Goal: Task Accomplishment & Management: Complete application form

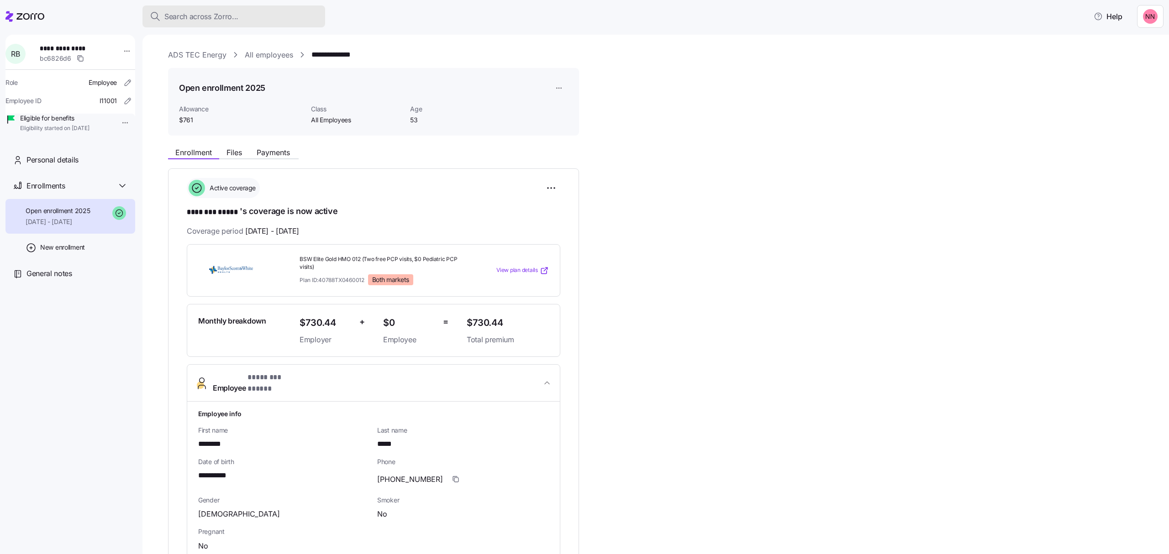
click at [215, 11] on span "Search across Zorro..." at bounding box center [201, 16] width 74 height 11
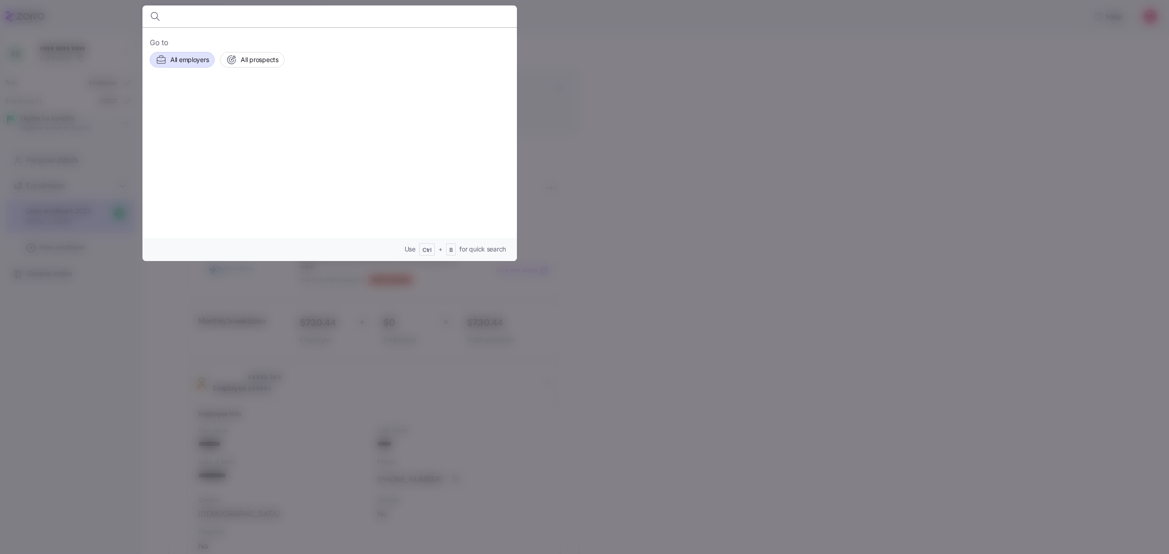
click at [183, 59] on span "All employers" at bounding box center [189, 59] width 38 height 9
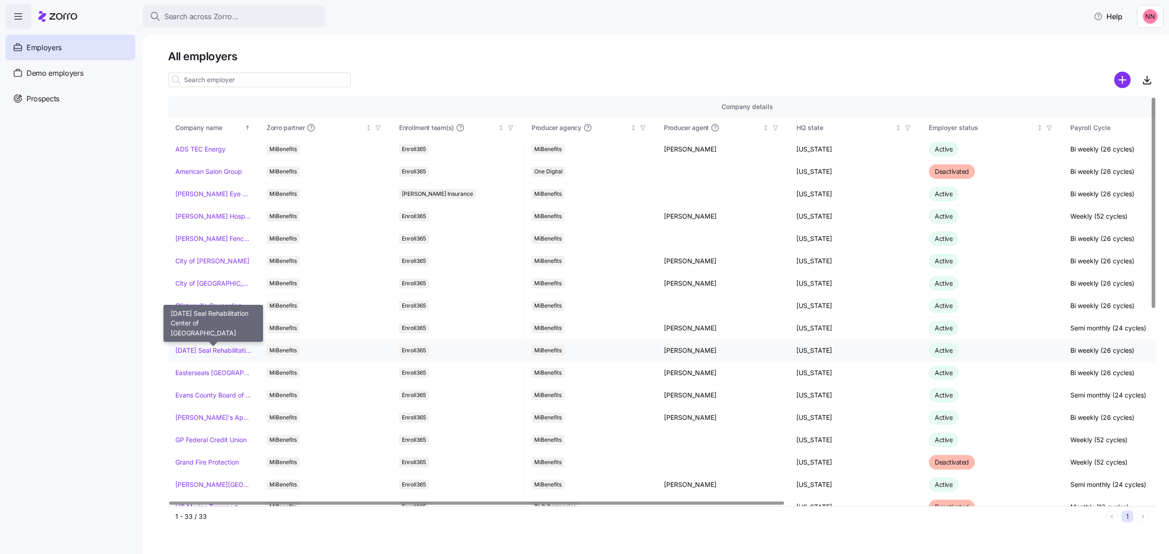
click at [229, 351] on link "[DATE] Seal Rehabilitation Center of [GEOGRAPHIC_DATA]" at bounding box center [213, 350] width 76 height 9
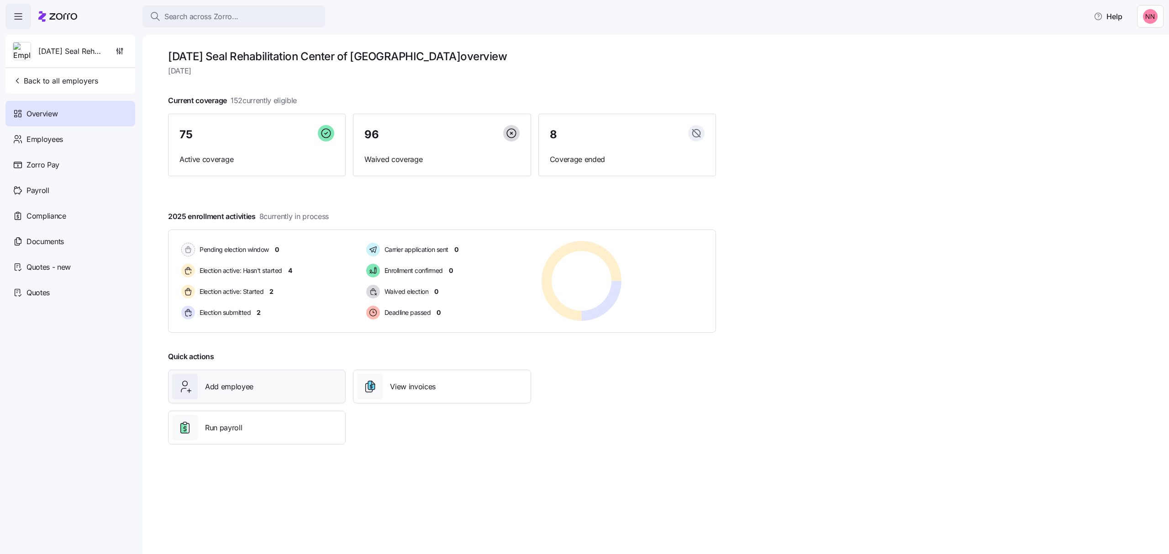
click at [250, 385] on span "Add employee" at bounding box center [229, 386] width 48 height 11
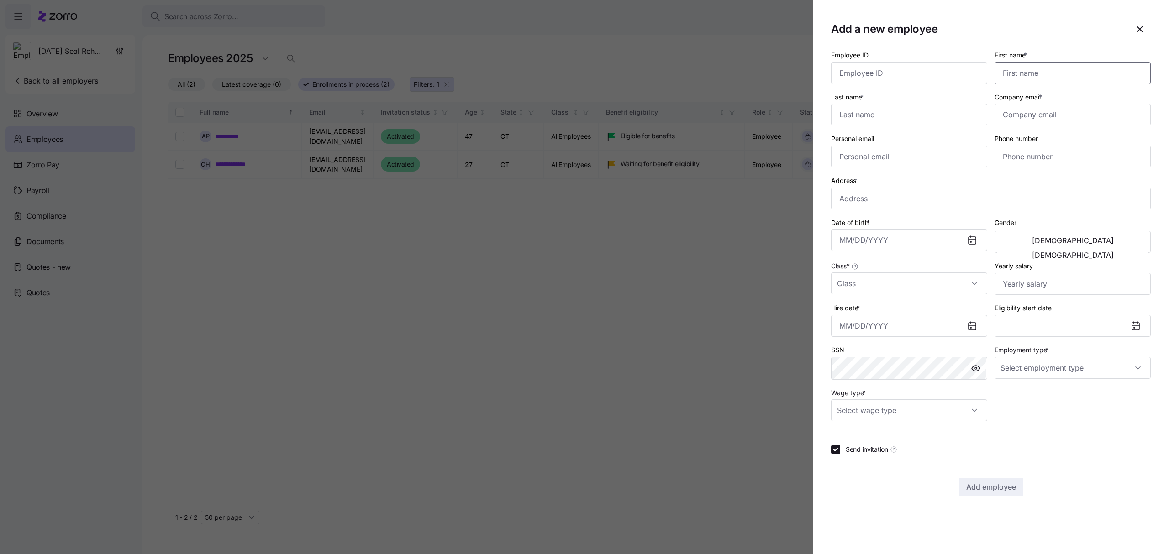
click at [1021, 71] on input "First name *" at bounding box center [1073, 73] width 156 height 22
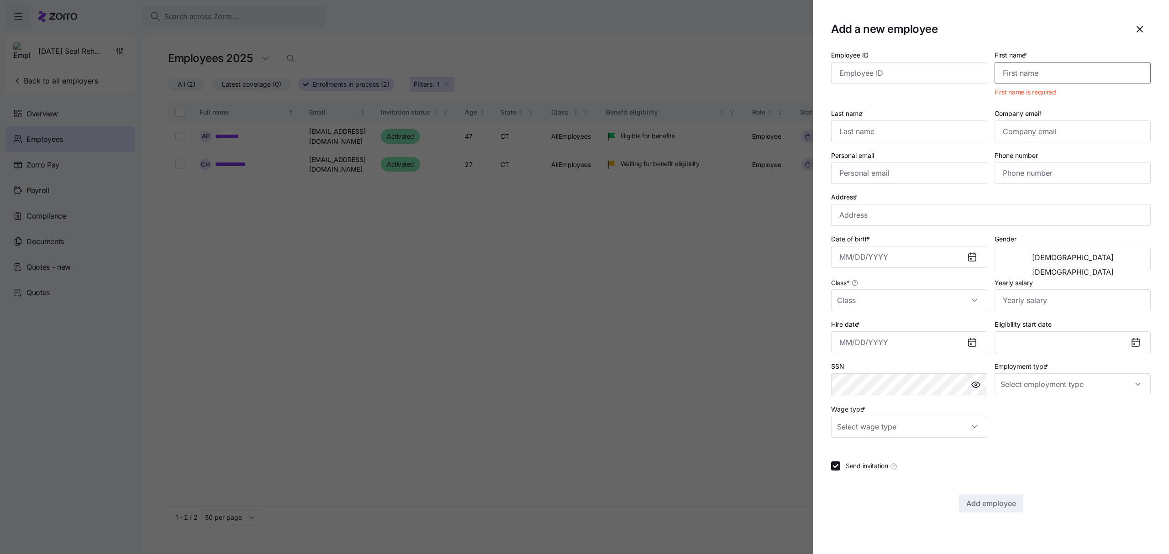
click at [1068, 74] on input "First name *" at bounding box center [1073, 73] width 156 height 22
paste input "Waheedah"
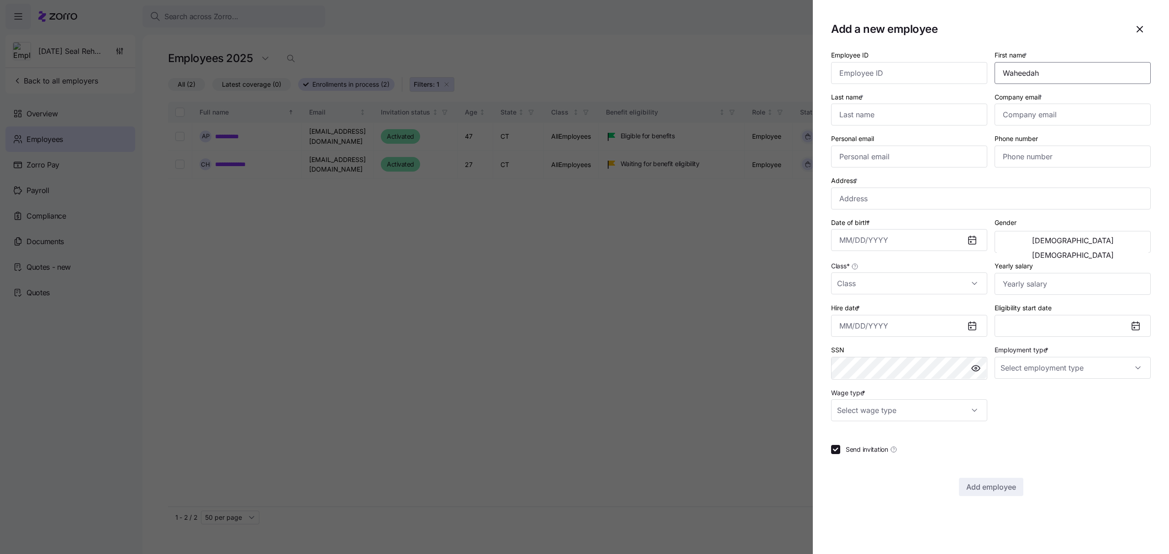
type input "Waheedah"
click at [916, 116] on input "Last name *" at bounding box center [909, 115] width 156 height 22
paste input "Abdul-Lateef"
type input "Abdul-Lateef"
click at [1065, 118] on input "Company email *" at bounding box center [1073, 115] width 156 height 22
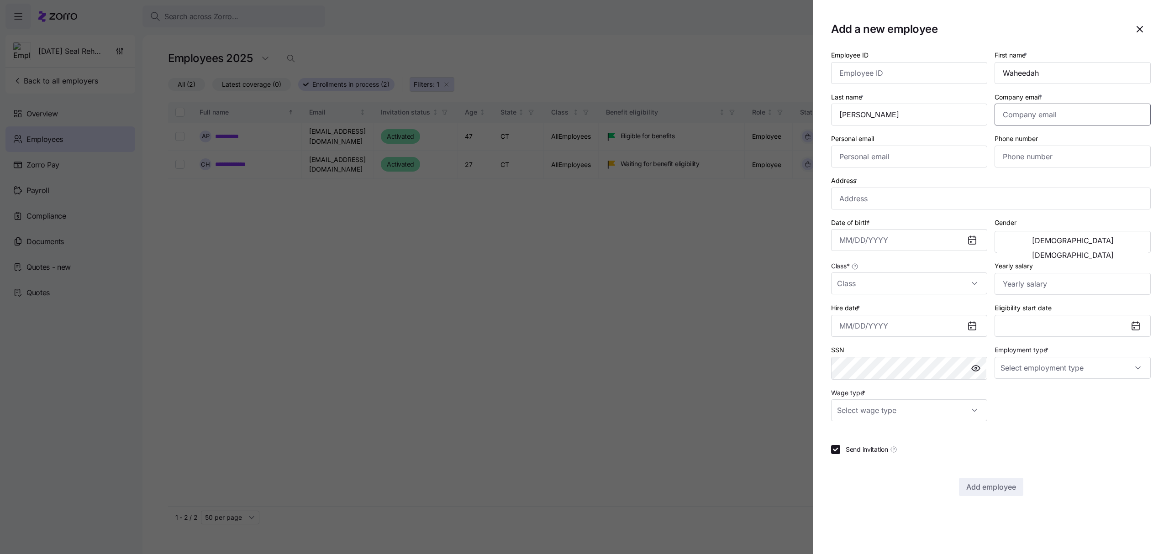
paste input "WAbdul-Lateef@eswct.com"
type input "WAbdul-Lateef@eswct.com"
click at [1027, 163] on input "Phone number" at bounding box center [1073, 157] width 156 height 22
paste input "(203) 982-7364"
type input "(203) 982-7364"
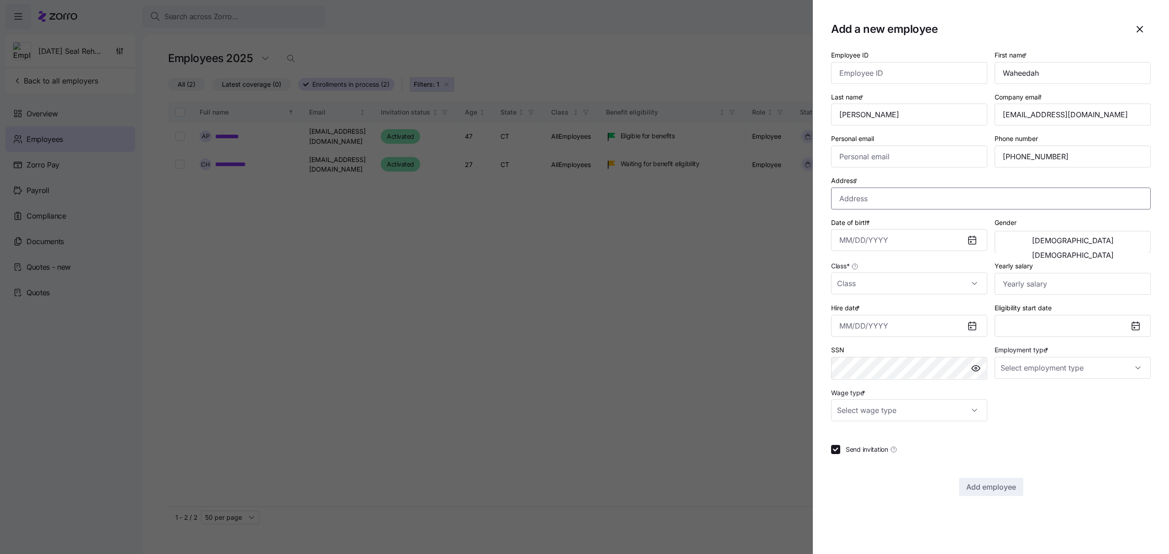
click at [870, 201] on input "Address *" at bounding box center [991, 199] width 320 height 22
paste input "184 WARNER ST"
type input "184 Warner St, Waterbury, CT 06704, USA"
click at [908, 242] on input "Date of birth *" at bounding box center [909, 240] width 156 height 22
paste input "01/16/1966"
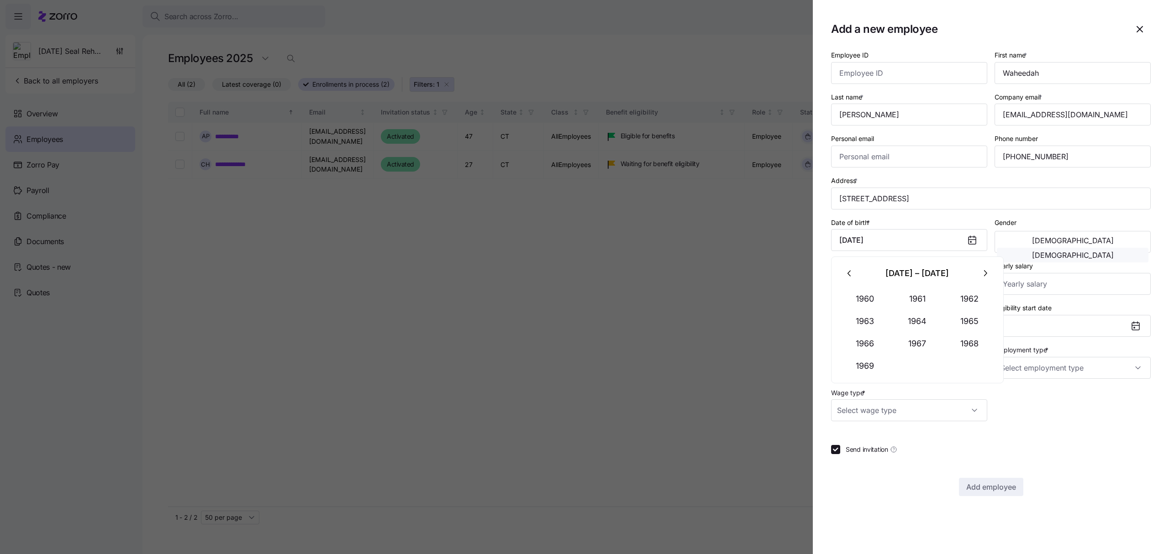
type input "January 16, 1966"
click at [1112, 252] on span "Female" at bounding box center [1073, 255] width 82 height 7
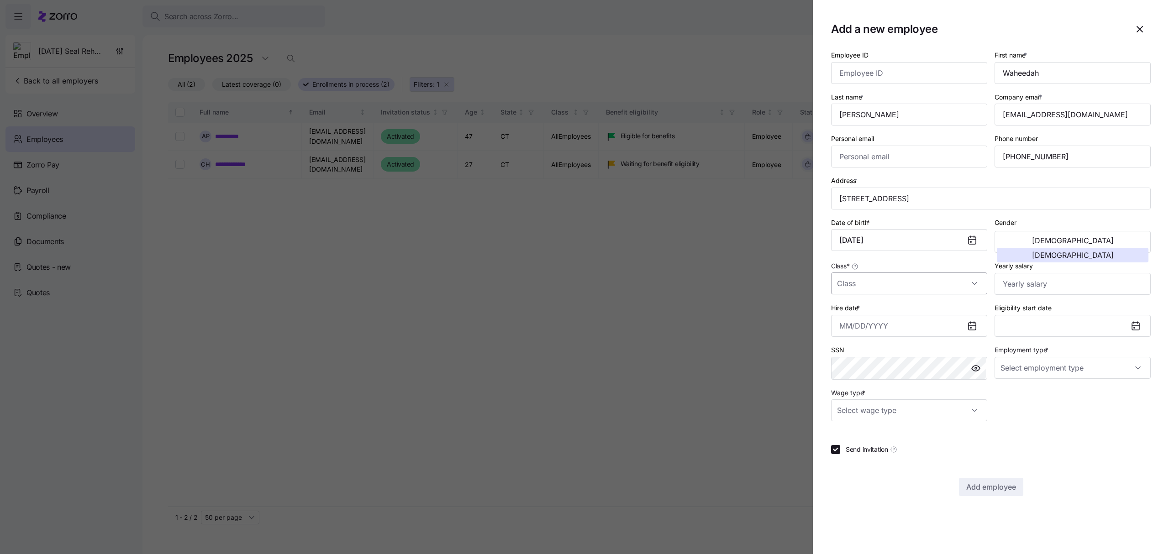
click at [903, 285] on input "Class *" at bounding box center [909, 284] width 156 height 22
click at [877, 313] on span "AllEmployees" at bounding box center [862, 313] width 40 height 10
type input "AllEmployees"
click at [1068, 287] on input "Yearly salary" at bounding box center [1073, 284] width 156 height 22
type input "$37,440"
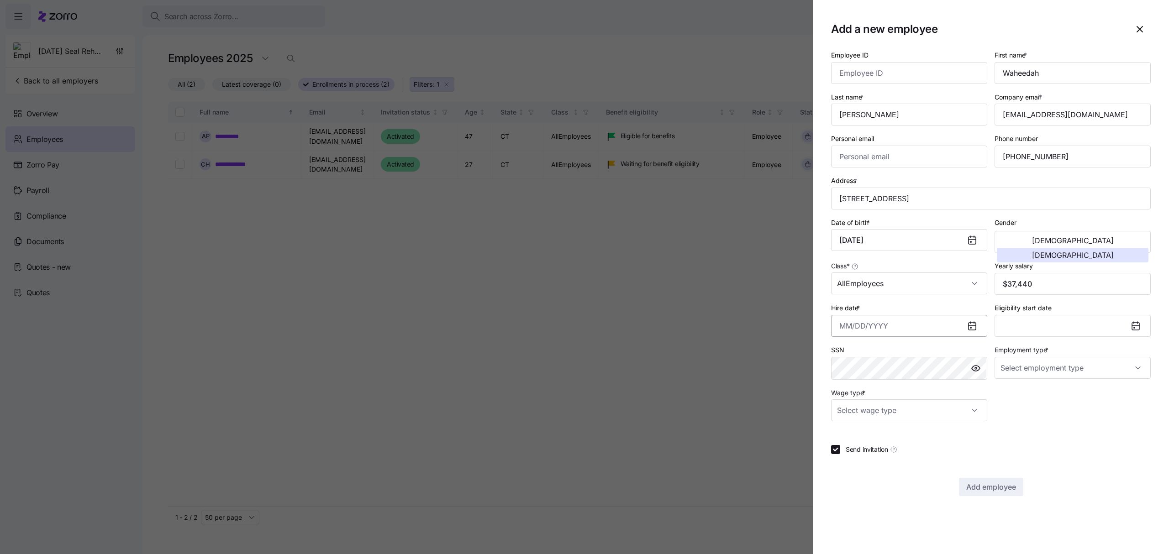
click at [911, 327] on input "Hire date *" at bounding box center [909, 326] width 156 height 22
click at [849, 468] on button "22" at bounding box center [850, 470] width 22 height 22
type input "September 22, 2025"
click at [1138, 369] on input "Employment type *" at bounding box center [1073, 368] width 156 height 22
click at [1041, 393] on div "Full Time" at bounding box center [1072, 398] width 149 height 19
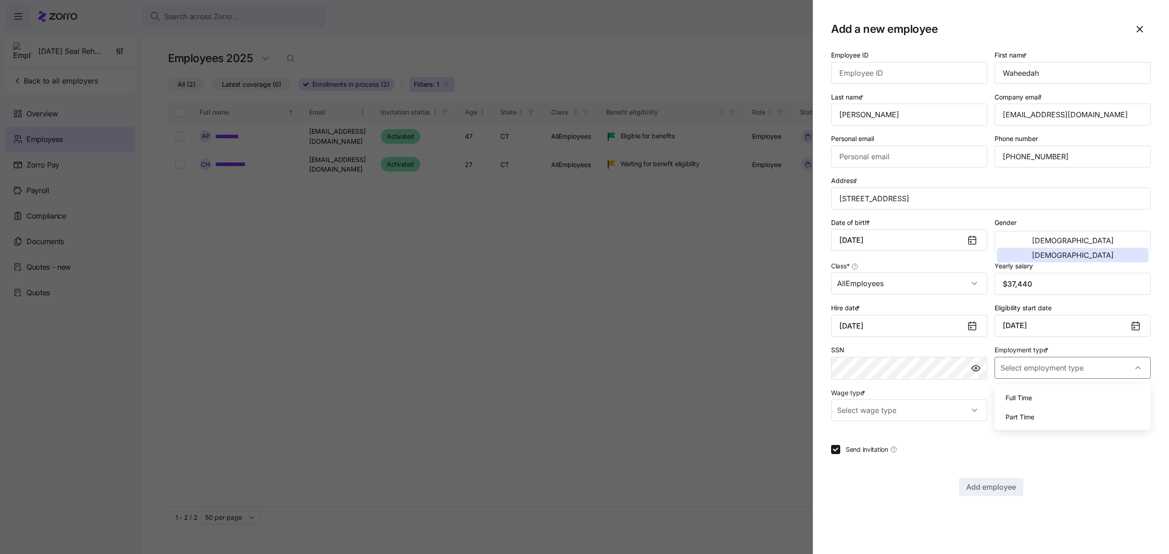
type input "Full Time"
click at [965, 414] on input "Wage type *" at bounding box center [909, 411] width 156 height 22
click at [861, 460] on span "Hourly" at bounding box center [851, 460] width 19 height 10
type input "Hourly"
click at [1001, 483] on button "Add employee" at bounding box center [991, 487] width 64 height 18
